Goal: Task Accomplishment & Management: Complete application form

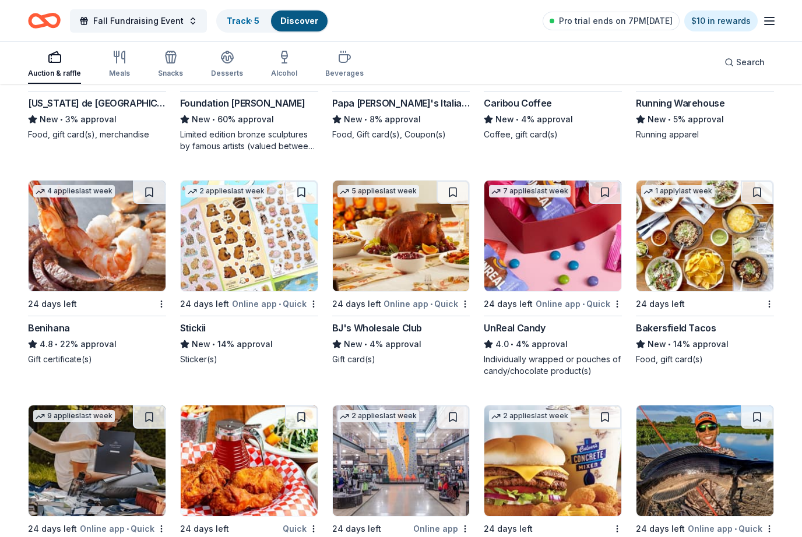
scroll to position [3410, 0]
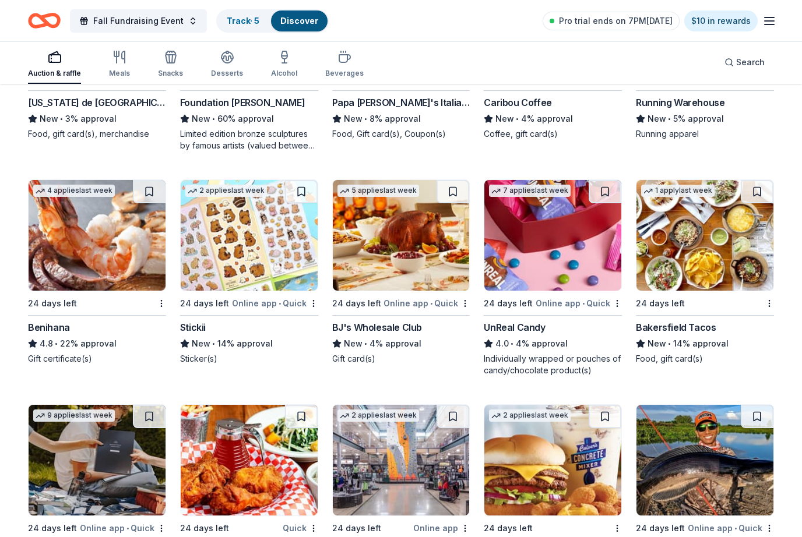
click at [101, 207] on img at bounding box center [97, 235] width 137 height 111
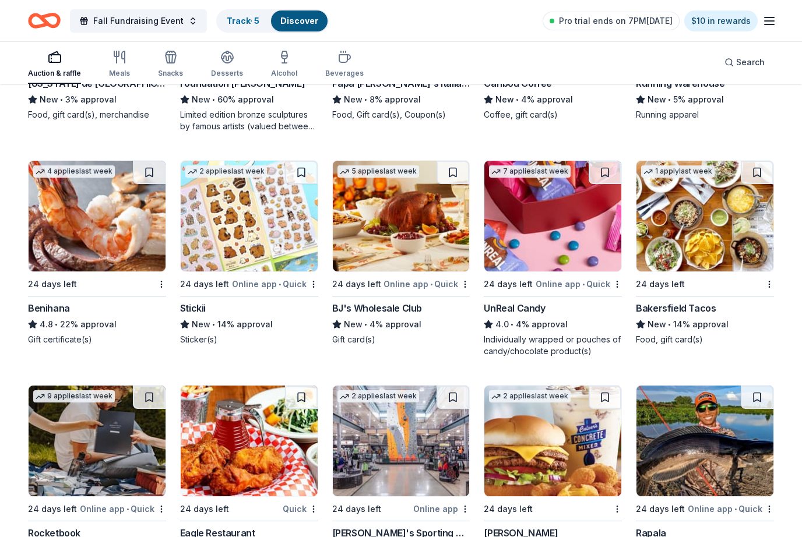
click at [252, 236] on img at bounding box center [249, 216] width 137 height 111
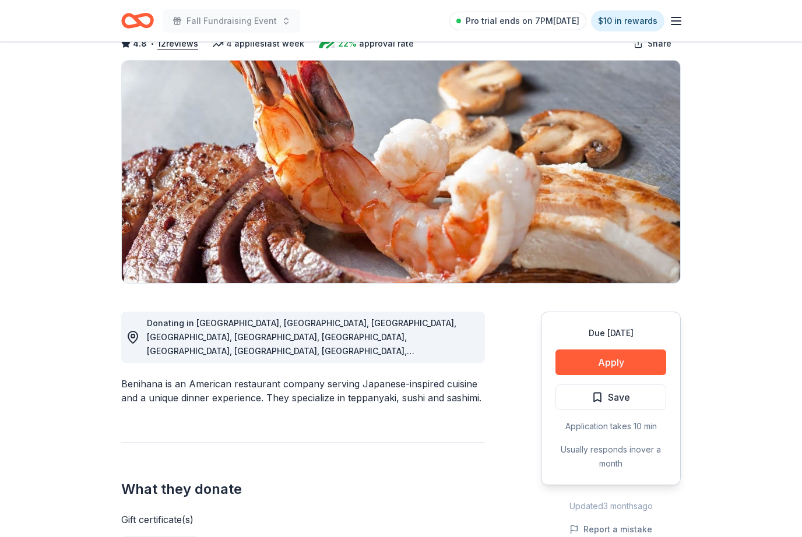
scroll to position [72, 0]
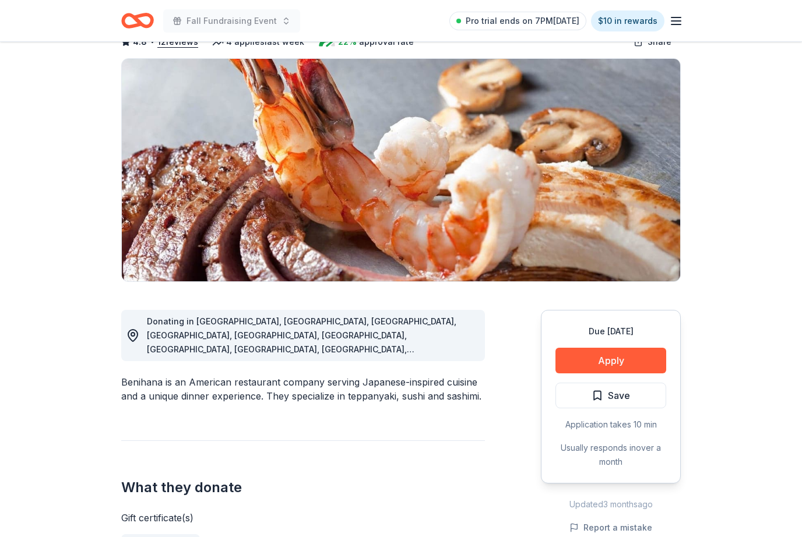
click at [611, 354] on button "Apply" at bounding box center [610, 361] width 111 height 26
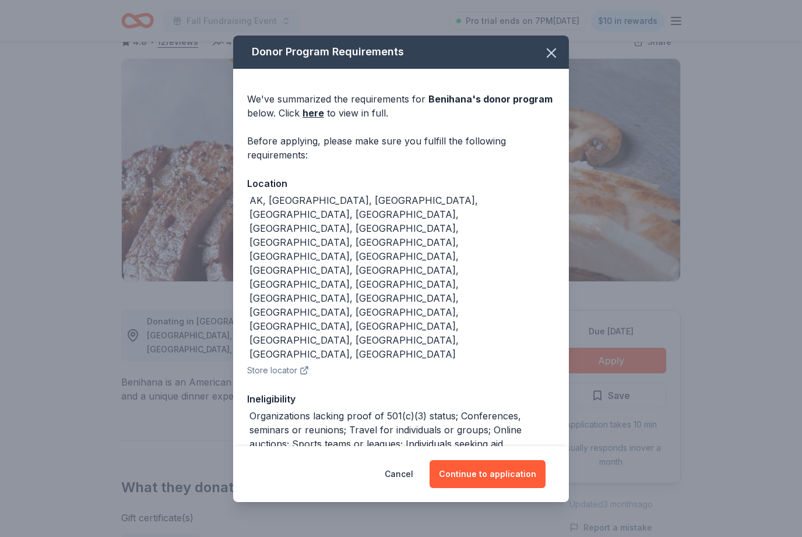
click at [491, 479] on button "Continue to application" at bounding box center [488, 474] width 116 height 28
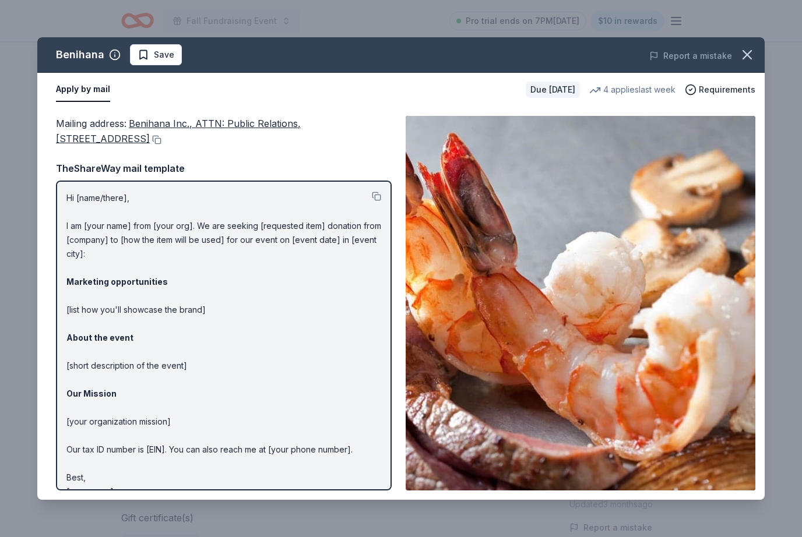
click at [65, 194] on div "Hi [name/there], I am [your name] from [your org]. We are seeking [requested it…" at bounding box center [224, 336] width 336 height 310
click at [379, 195] on button at bounding box center [376, 196] width 9 height 9
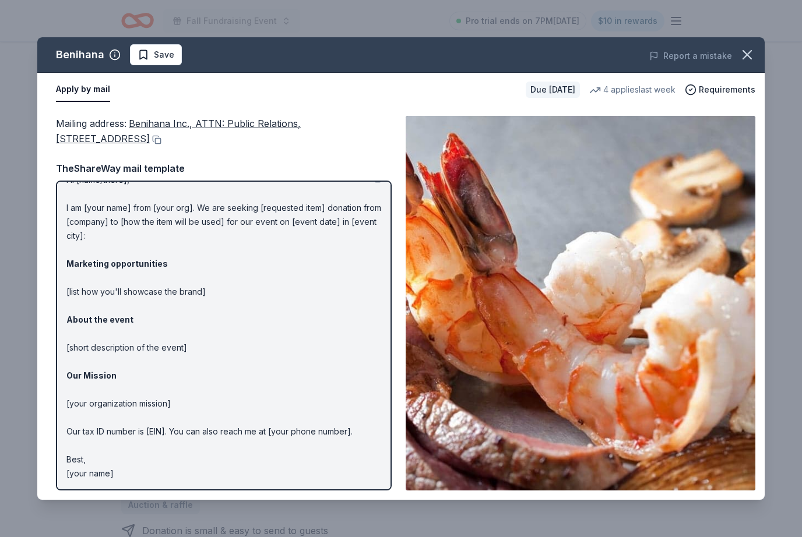
scroll to position [18, 0]
click at [749, 57] on icon "button" at bounding box center [747, 55] width 8 height 8
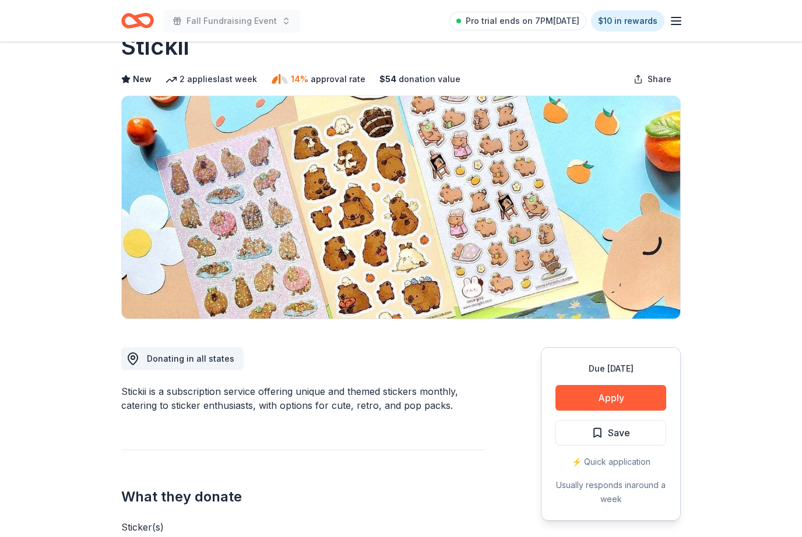
scroll to position [39, 0]
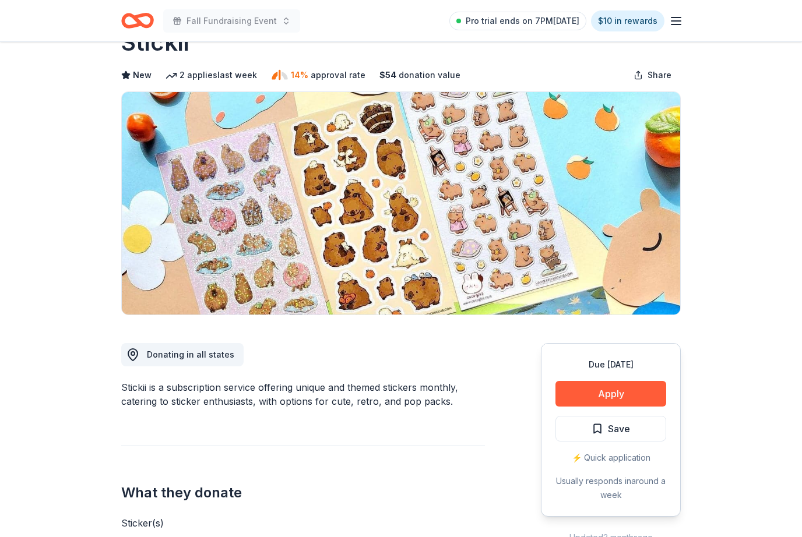
click at [611, 390] on button "Apply" at bounding box center [610, 394] width 111 height 26
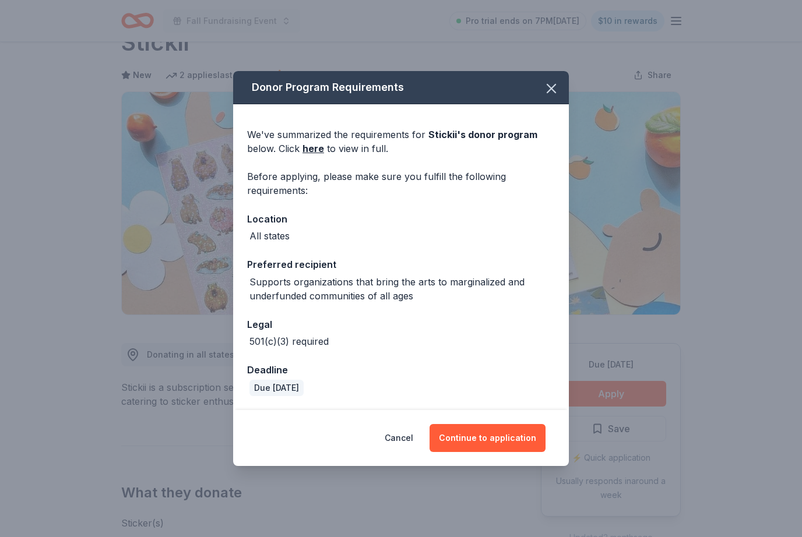
click at [494, 452] on button "Continue to application" at bounding box center [488, 438] width 116 height 28
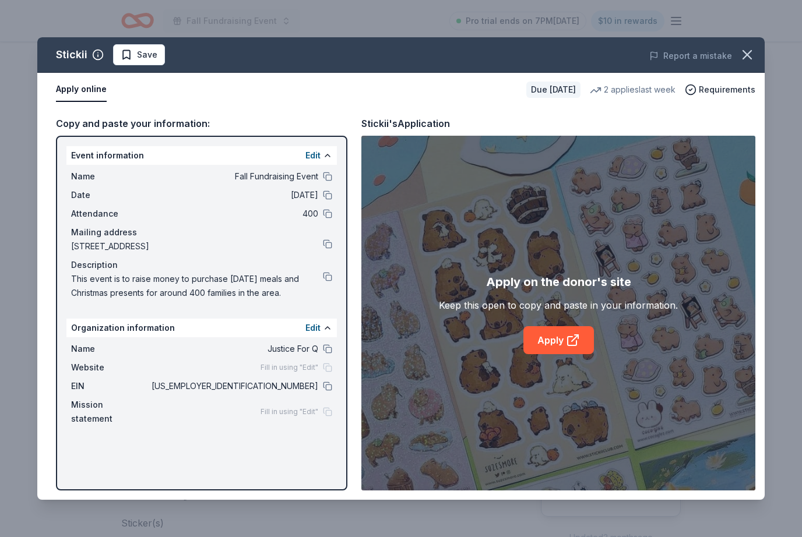
click at [335, 383] on div "Name Justice For Q Website Fill in using "Edit" EIN 33-1464729 Mission statemen…" at bounding box center [201, 383] width 270 height 93
click at [326, 388] on button at bounding box center [327, 386] width 9 height 9
